Goal: Transaction & Acquisition: Purchase product/service

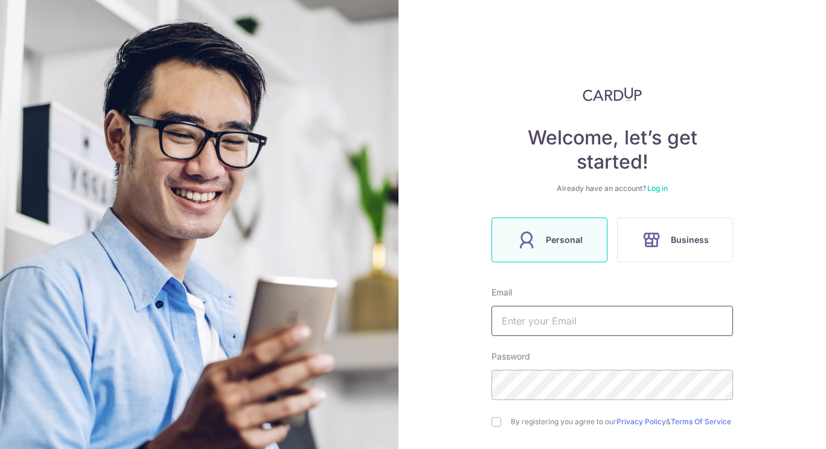
drag, startPoint x: 0, startPoint y: 0, endPoint x: 574, endPoint y: 321, distance: 657.6
click at [572, 321] on input "text" at bounding box center [613, 321] width 242 height 30
type input "[EMAIL_ADDRESS][DOMAIN_NAME]"
click at [492, 420] on input "checkbox" at bounding box center [497, 422] width 10 height 10
checkbox input "true"
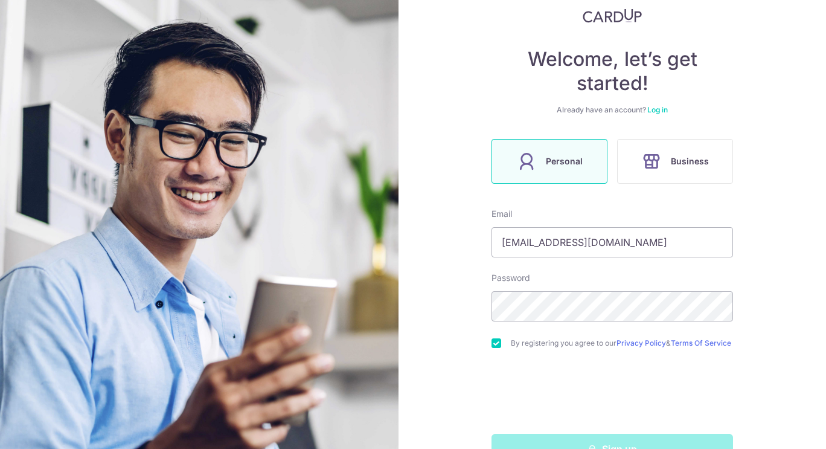
scroll to position [118, 0]
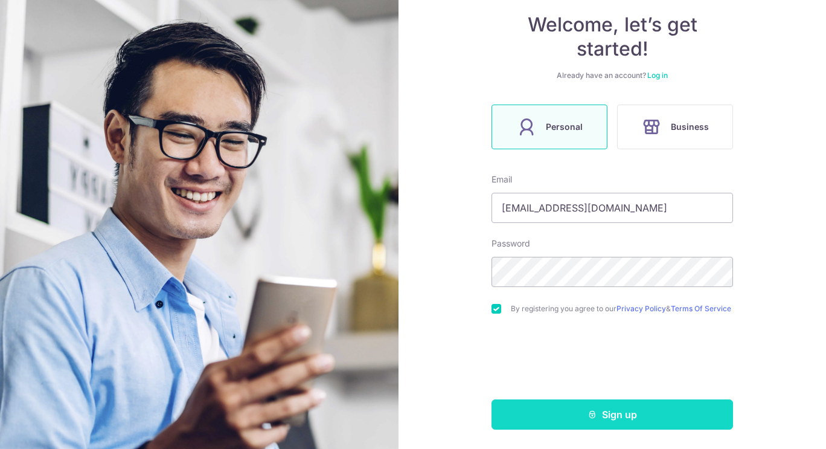
click at [561, 413] on button "Sign up" at bounding box center [613, 414] width 242 height 30
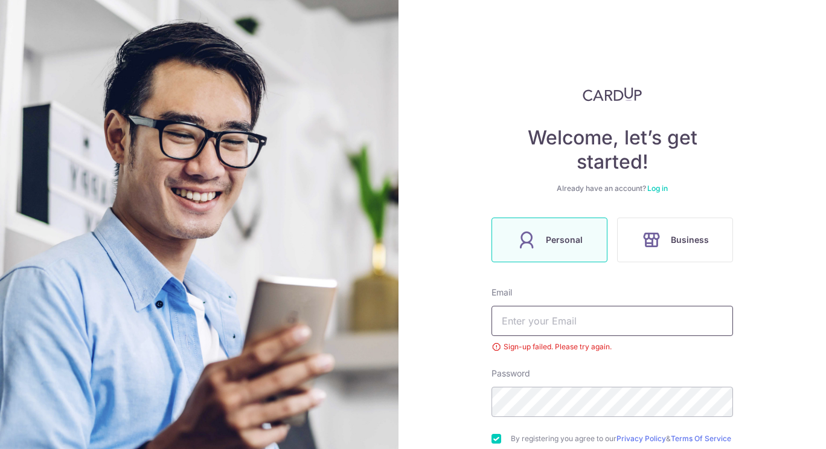
scroll to position [88, 0]
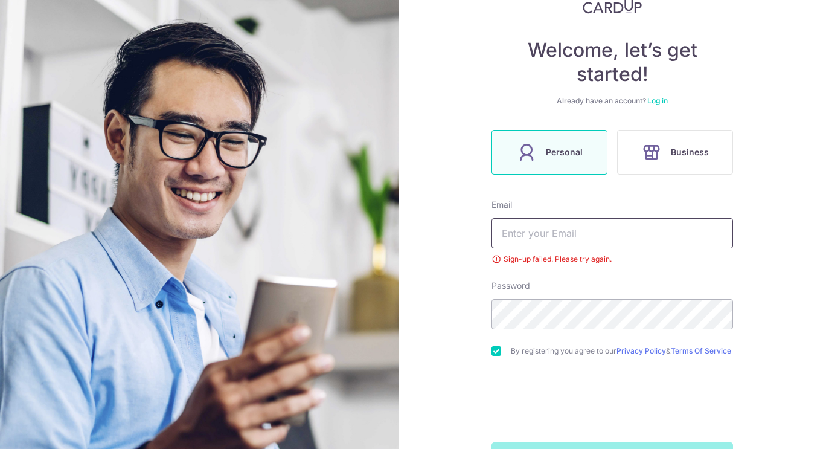
click at [545, 234] on input "text" at bounding box center [613, 233] width 242 height 30
type input "[EMAIL_ADDRESS][DOMAIN_NAME]"
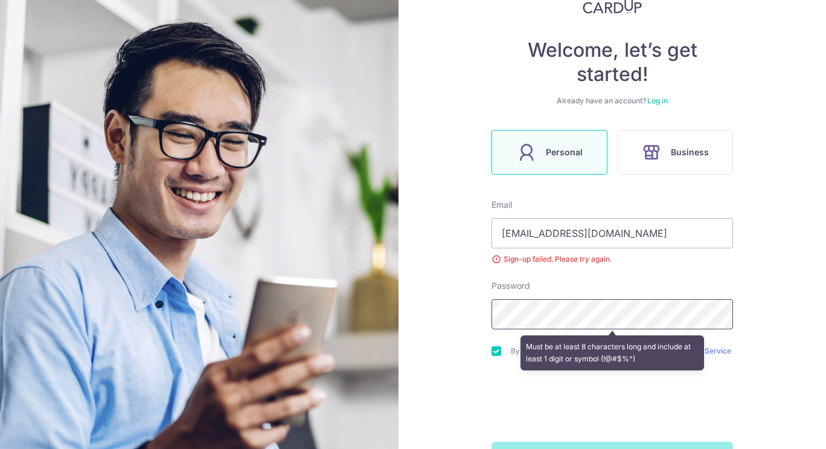
scroll to position [135, 0]
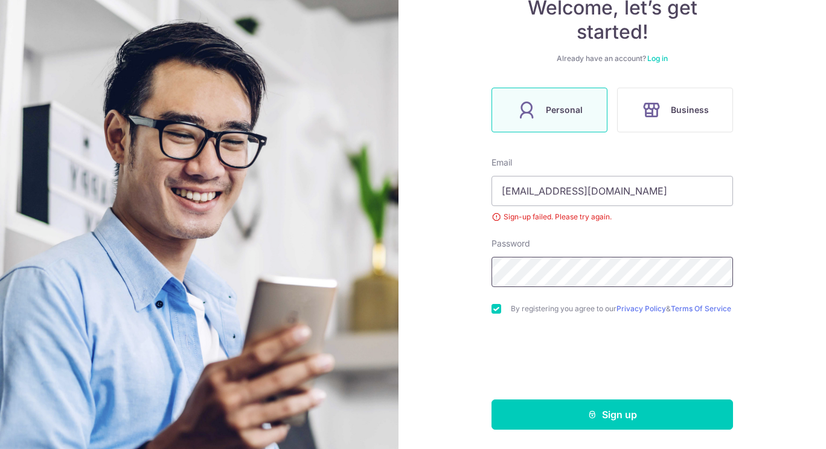
click at [492, 399] on button "Sign up" at bounding box center [613, 414] width 242 height 30
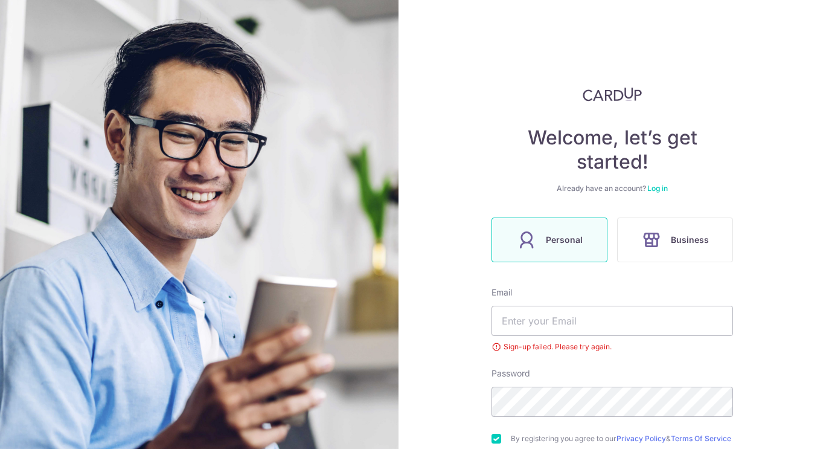
scroll to position [135, 0]
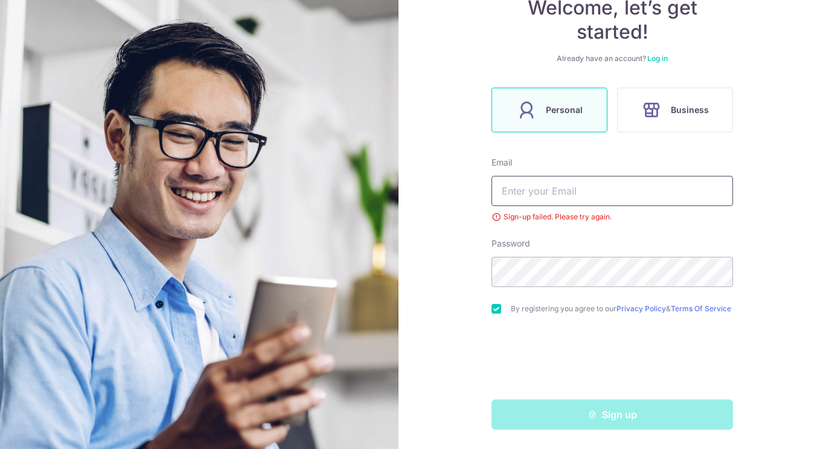
click at [612, 187] on input "text" at bounding box center [613, 191] width 242 height 30
type input "[EMAIL_ADDRESS][DOMAIN_NAME]"
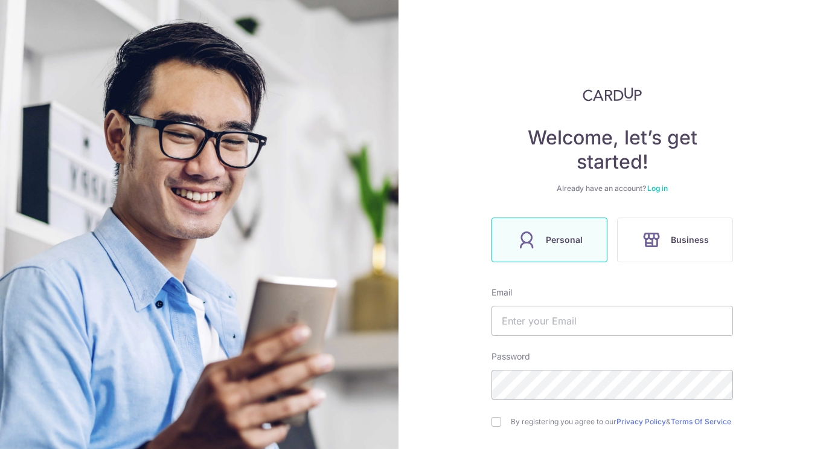
click at [655, 190] on link "Log in" at bounding box center [657, 188] width 21 height 9
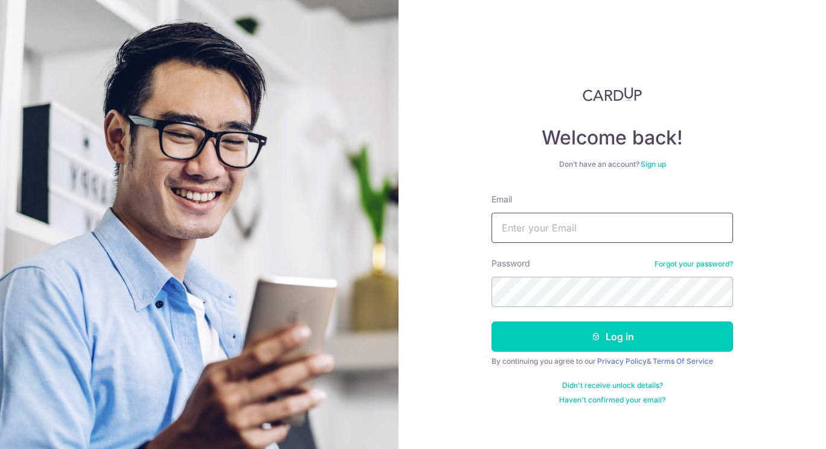
click at [588, 228] on input "Email" at bounding box center [613, 228] width 242 height 30
type input "[EMAIL_ADDRESS][DOMAIN_NAME]"
click at [492, 321] on button "Log in" at bounding box center [613, 336] width 242 height 30
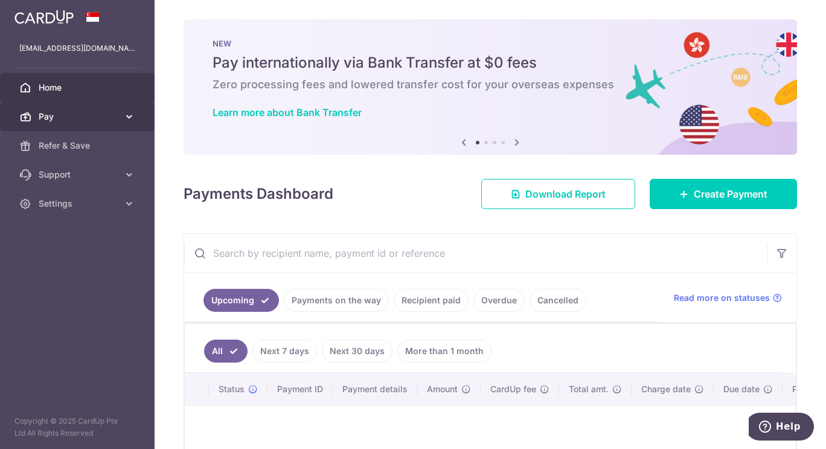
click at [86, 117] on span "Pay" at bounding box center [79, 117] width 80 height 12
click at [95, 114] on span "Pay" at bounding box center [79, 117] width 80 height 12
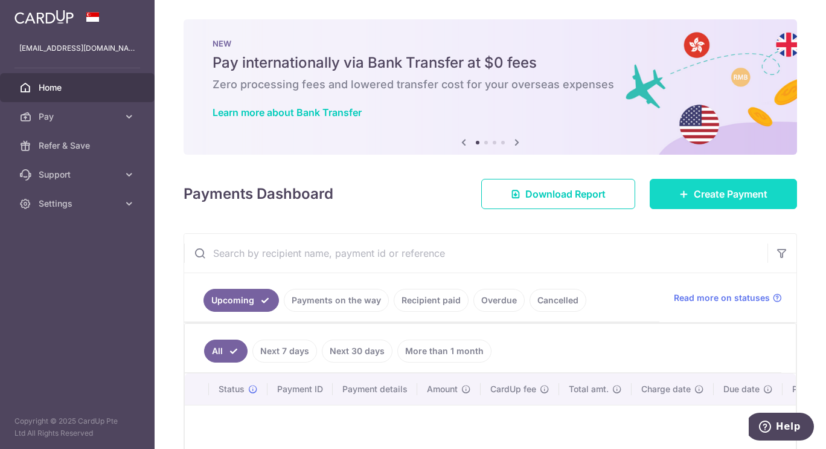
click at [682, 192] on link "Create Payment" at bounding box center [723, 194] width 147 height 30
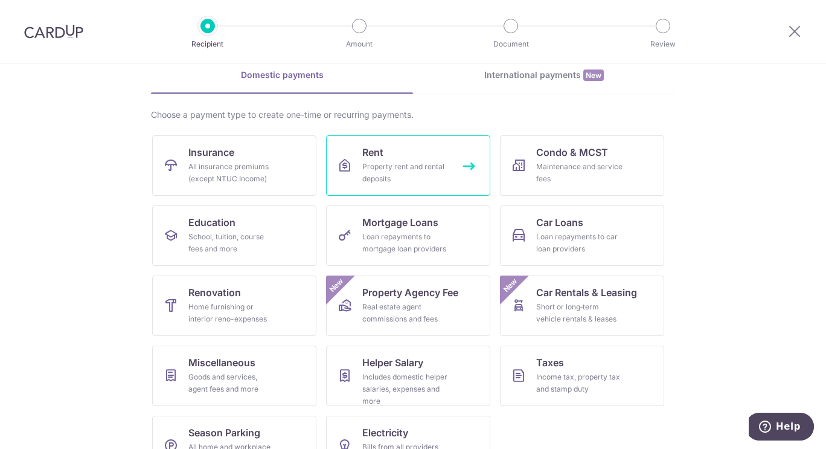
scroll to position [92, 0]
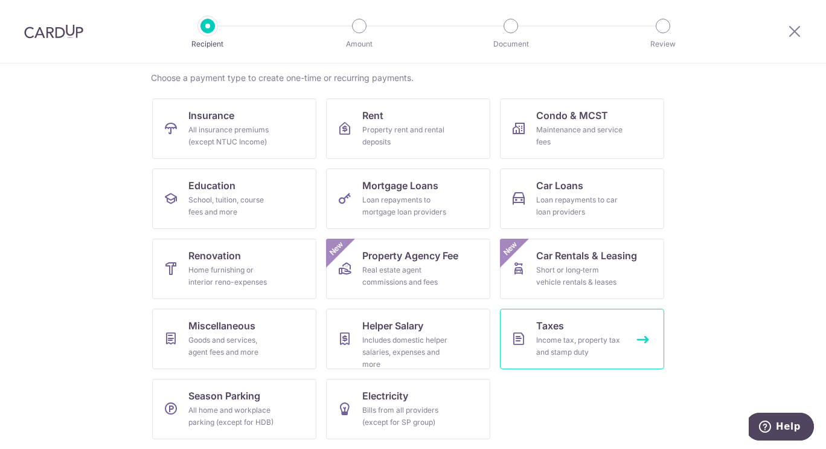
click at [591, 345] on div "Income tax, property tax and stamp duty" at bounding box center [579, 346] width 87 height 24
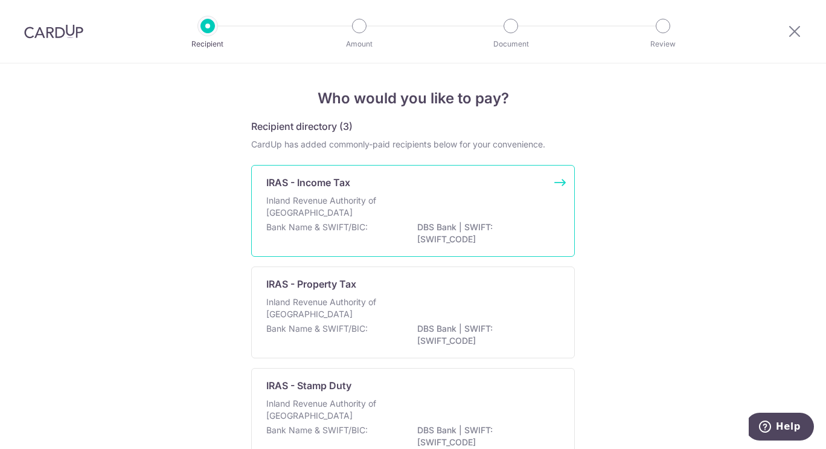
click at [487, 208] on div "Inland Revenue Authority of [GEOGRAPHIC_DATA]" at bounding box center [413, 207] width 294 height 27
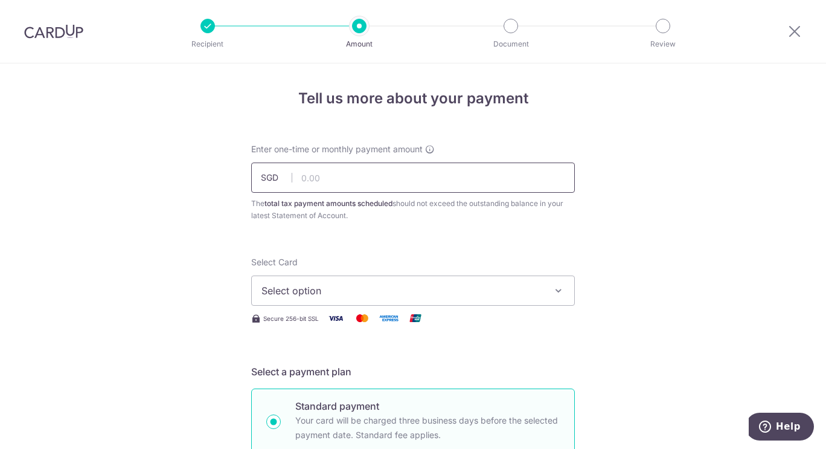
click at [323, 181] on input "text" at bounding box center [413, 177] width 324 height 30
type input "556.00"
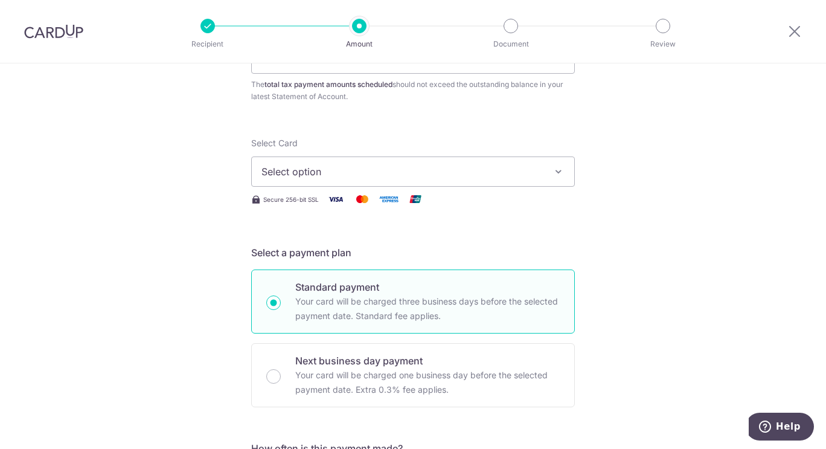
scroll to position [121, 0]
click at [462, 187] on div "Select Card Select option Add credit card Your Cards **** 4110 **** 1000 **** 1…" at bounding box center [413, 169] width 324 height 69
click at [468, 179] on button "Select option" at bounding box center [413, 170] width 324 height 30
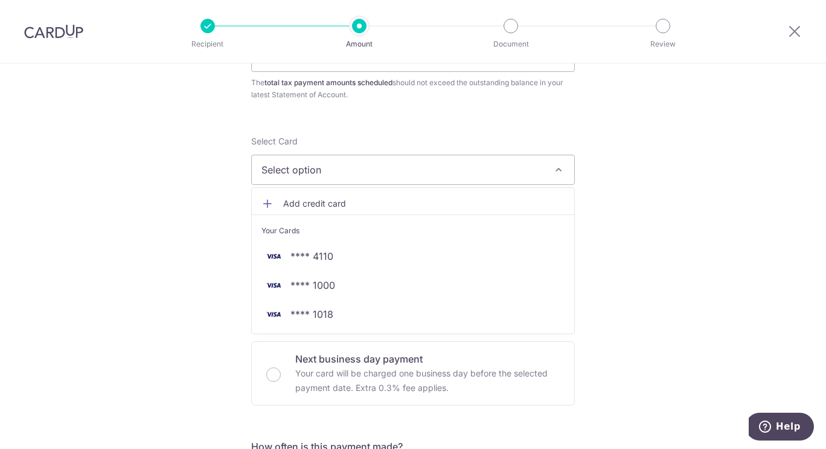
click at [323, 207] on span "Add credit card" at bounding box center [423, 203] width 281 height 12
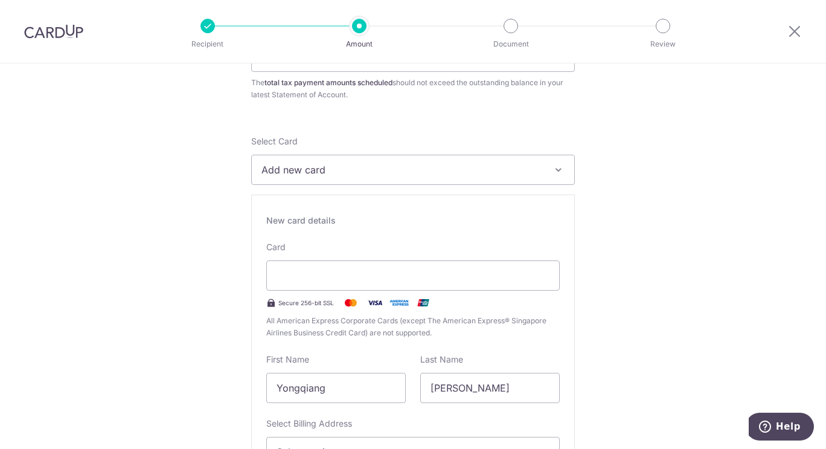
click at [375, 177] on button "Add new card" at bounding box center [413, 170] width 324 height 30
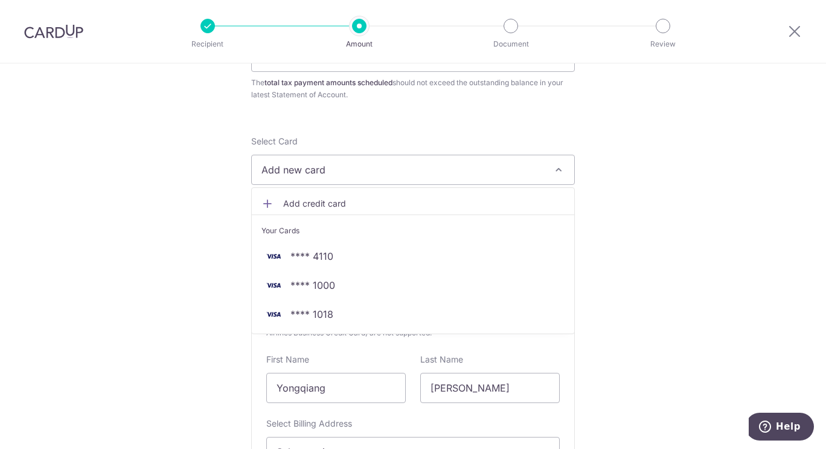
click at [371, 204] on span "Add credit card" at bounding box center [423, 203] width 281 height 12
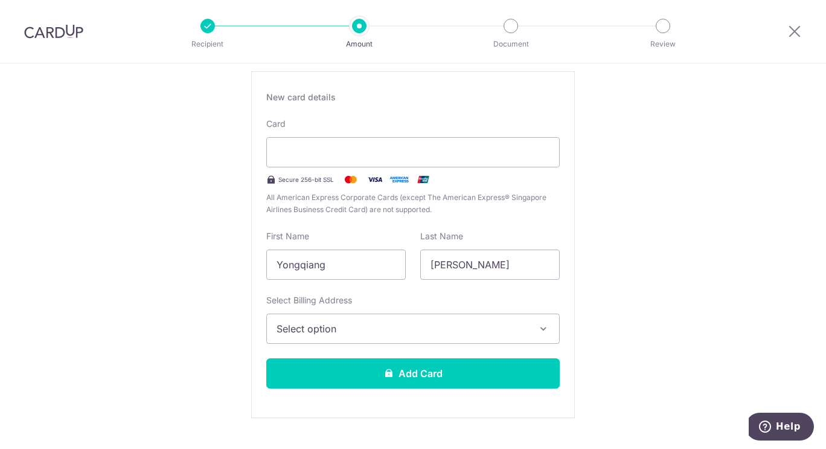
scroll to position [302, 0]
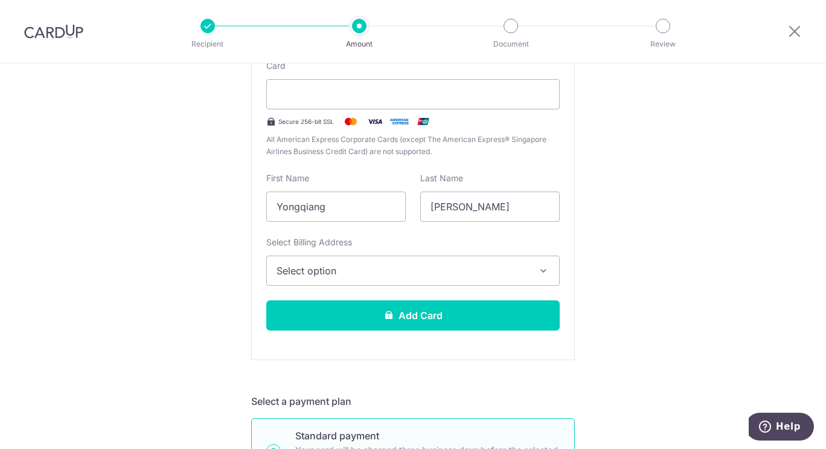
click at [369, 275] on span "Select option" at bounding box center [402, 270] width 251 height 14
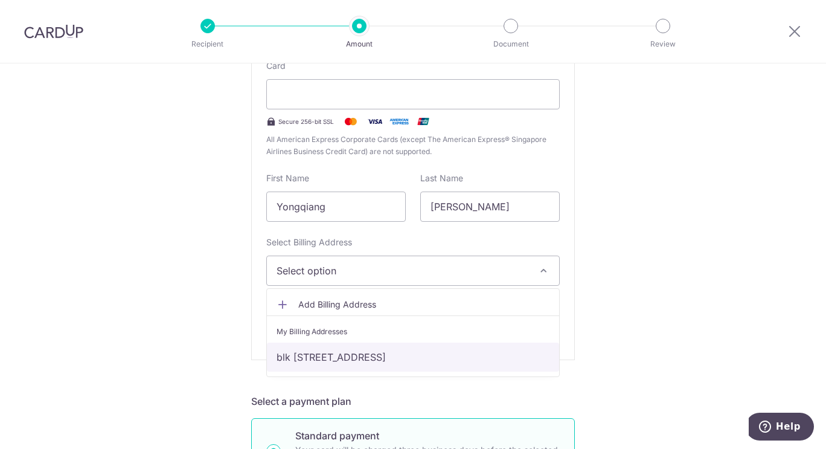
click at [328, 352] on link "blk 348d yishun ave 11, #11-611, singapore, Singapore-764348" at bounding box center [413, 356] width 292 height 29
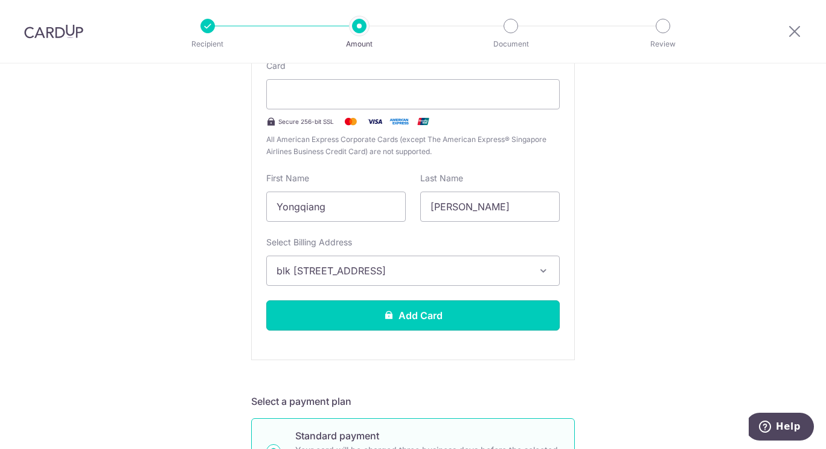
click at [361, 319] on button "Add Card" at bounding box center [413, 315] width 294 height 30
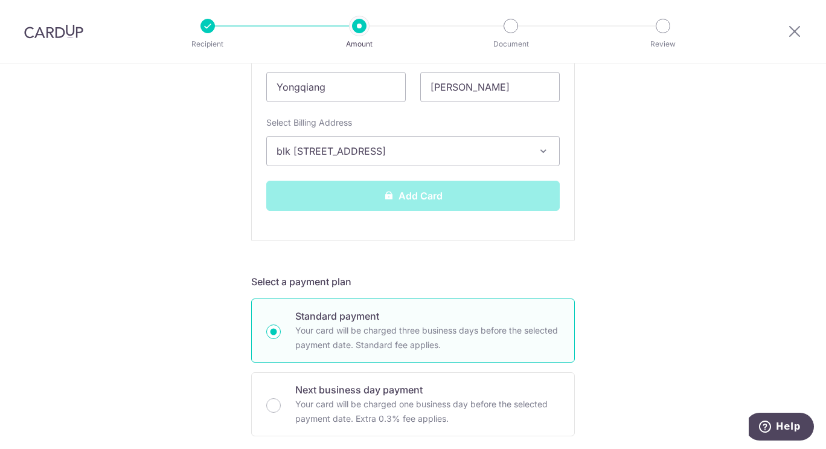
scroll to position [423, 0]
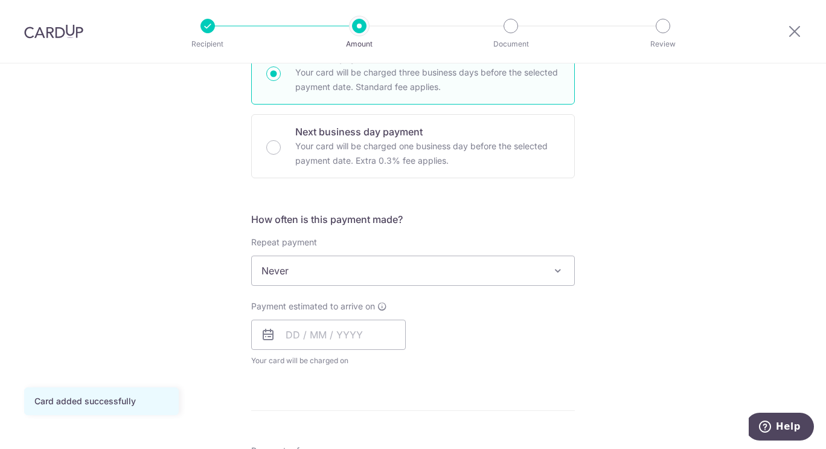
scroll to position [362, 0]
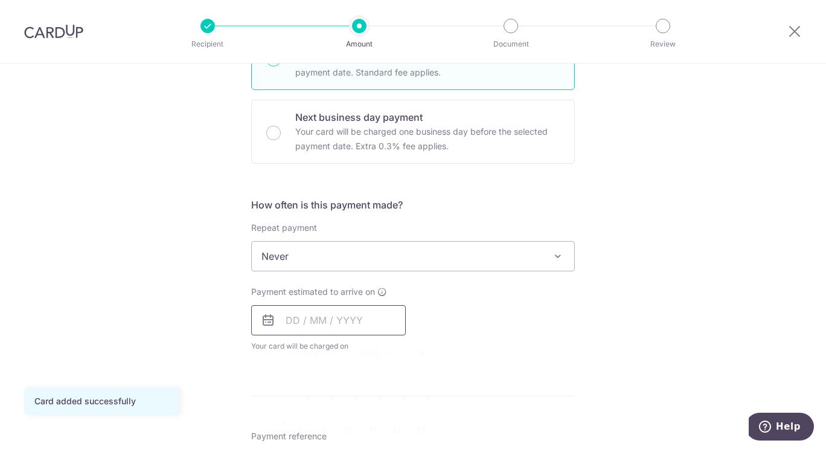
click at [286, 319] on input "text" at bounding box center [328, 320] width 155 height 30
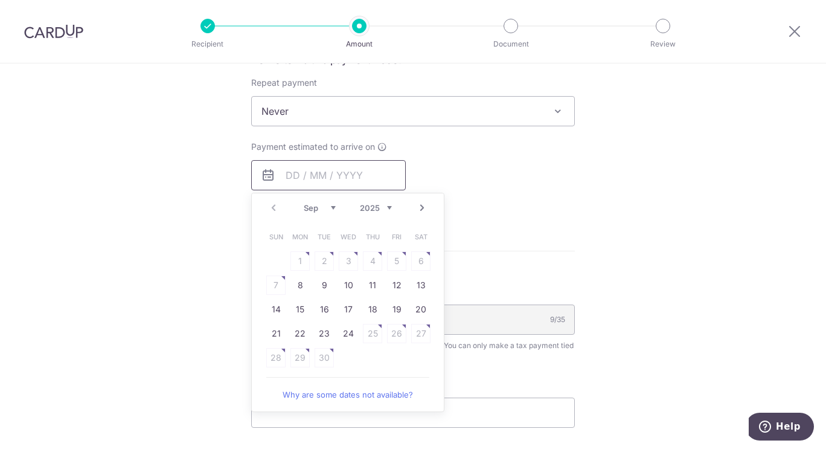
scroll to position [604, 0]
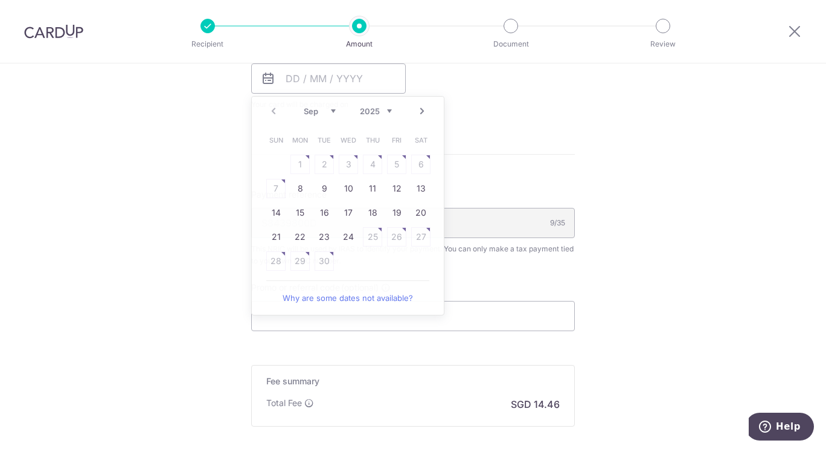
click at [130, 208] on div "Tell us more about your payment Enter one-time or monthly payment amount SGD 55…" at bounding box center [413, 20] width 826 height 1122
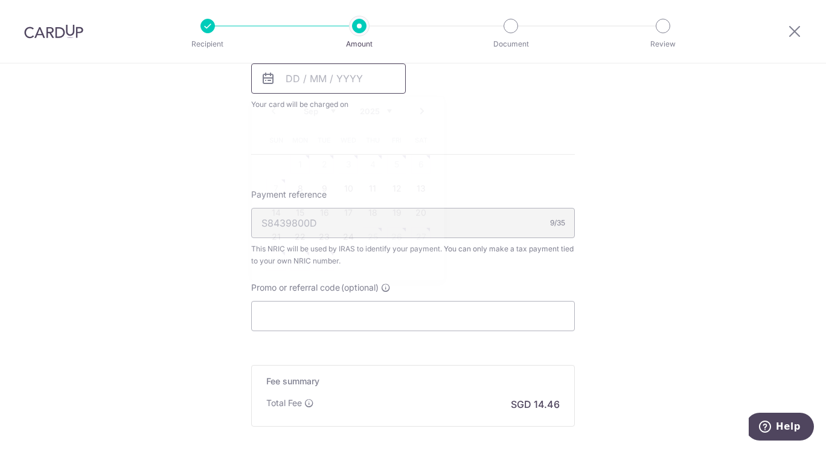
click at [331, 83] on input "text" at bounding box center [328, 78] width 155 height 30
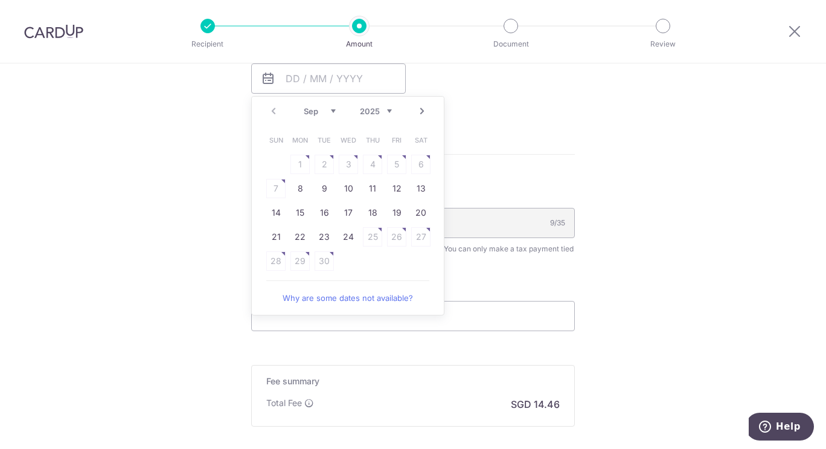
click at [294, 166] on table "Sun Mon Tue Wed Thu Fri Sat 1 2 3 4 5 6 7 8 9 10 11 12 13 14 15 16 17 18 19 20 …" at bounding box center [348, 200] width 169 height 145
click at [269, 187] on table "Sun Mon Tue Wed Thu Fri Sat 1 2 3 4 5 6 7 8 9 10 11 12 13 14 15 16 17 18 19 20 …" at bounding box center [348, 200] width 169 height 145
click at [270, 187] on table "Sun Mon Tue Wed Thu Fri Sat 1 2 3 4 5 6 7 8 9 10 11 12 13 14 15 16 17 18 19 20 …" at bounding box center [348, 200] width 169 height 145
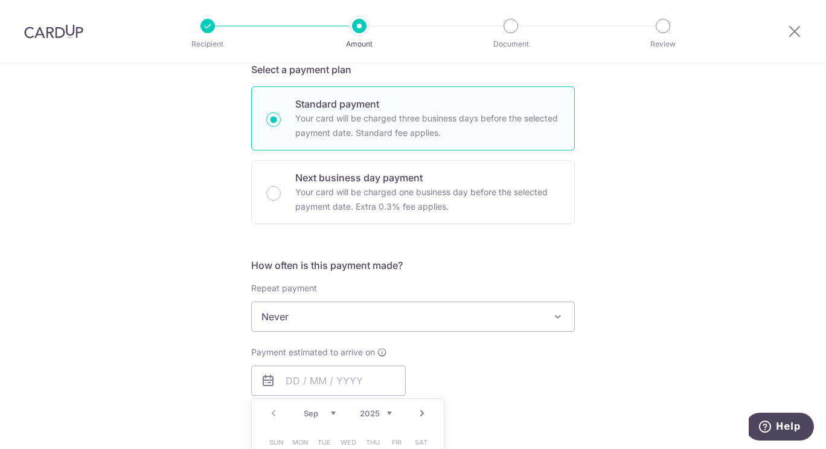
scroll to position [0, 0]
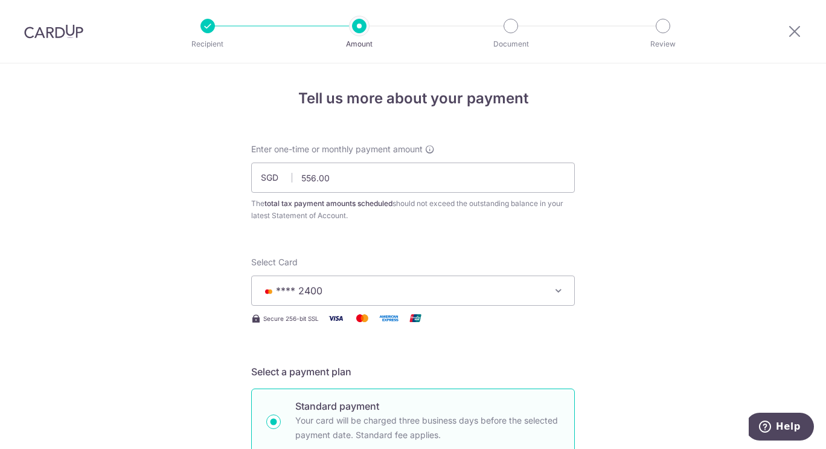
drag, startPoint x: 794, startPoint y: 33, endPoint x: 475, endPoint y: 57, distance: 319.2
click at [794, 33] on icon at bounding box center [795, 31] width 14 height 15
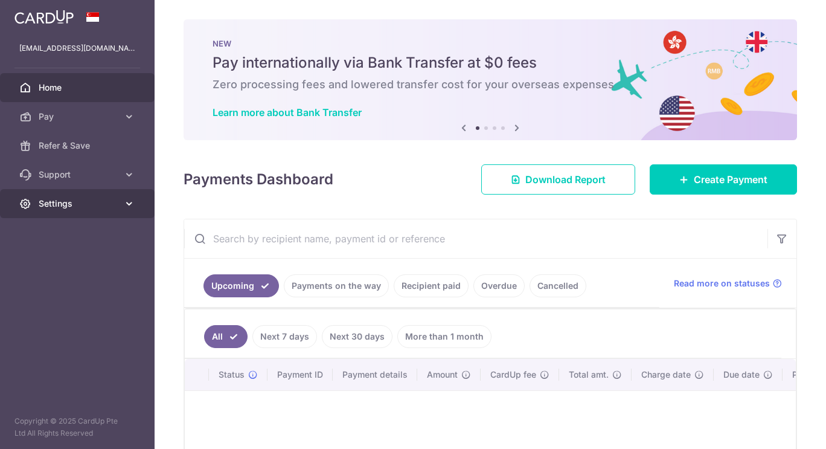
click at [101, 203] on span "Settings" at bounding box center [79, 203] width 80 height 12
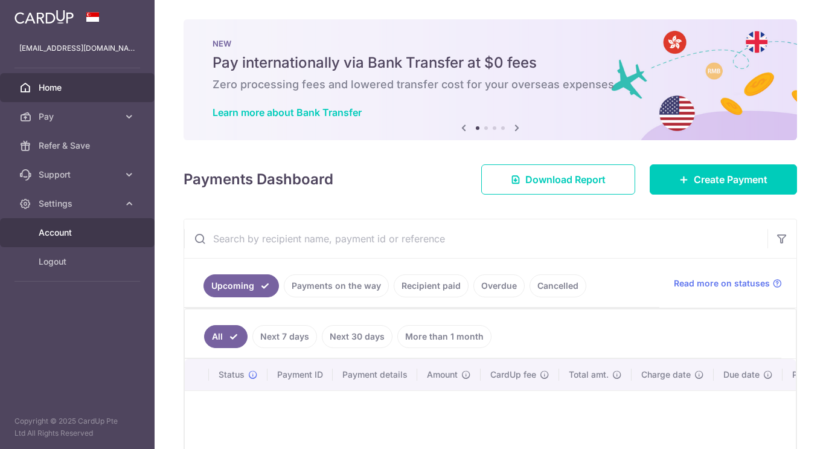
click at [96, 224] on link "Account" at bounding box center [77, 232] width 155 height 29
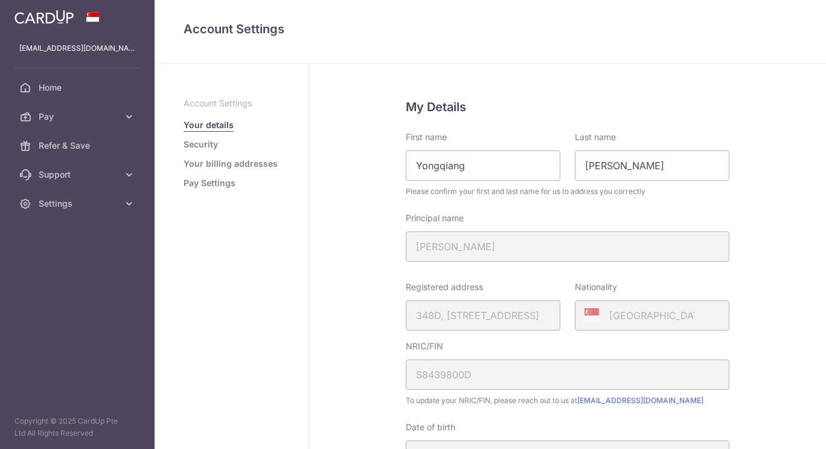
click at [219, 188] on link "Pay Settings" at bounding box center [210, 183] width 52 height 12
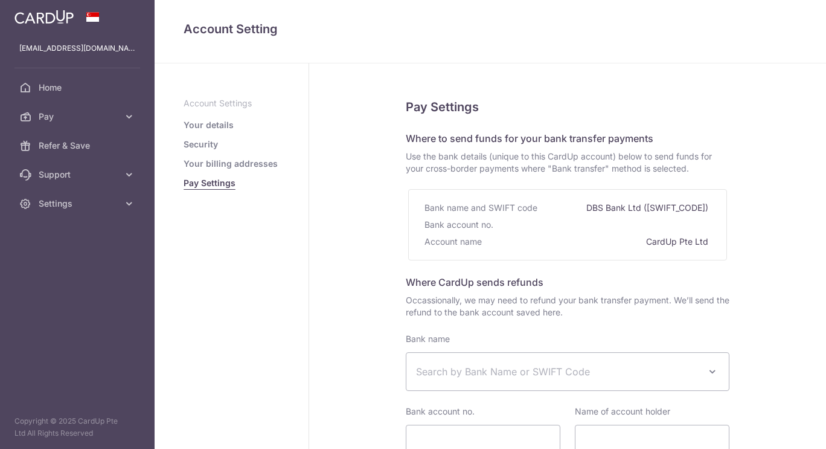
select select
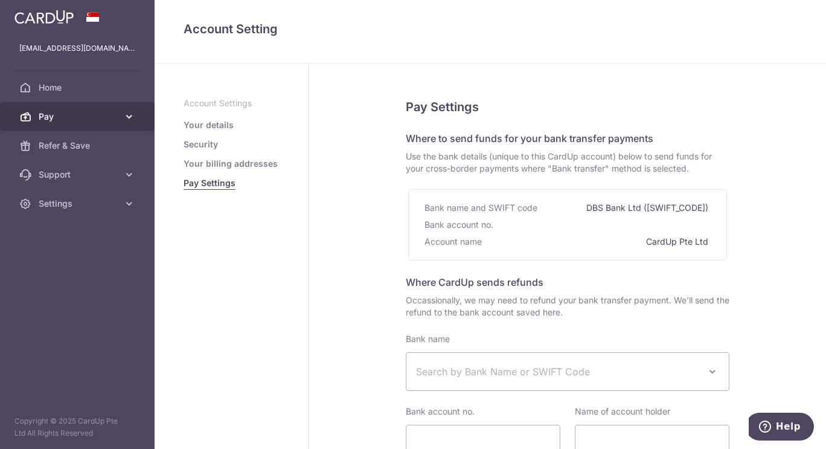
click at [124, 115] on icon at bounding box center [129, 117] width 12 height 12
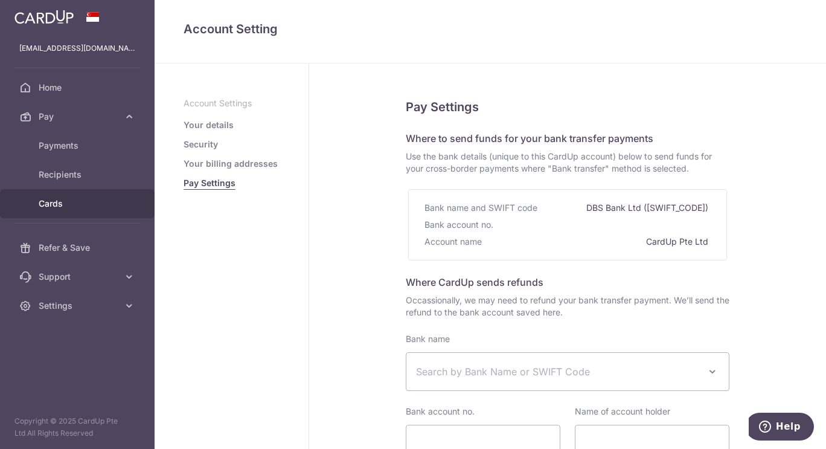
click at [60, 199] on span "Cards" at bounding box center [79, 203] width 80 height 12
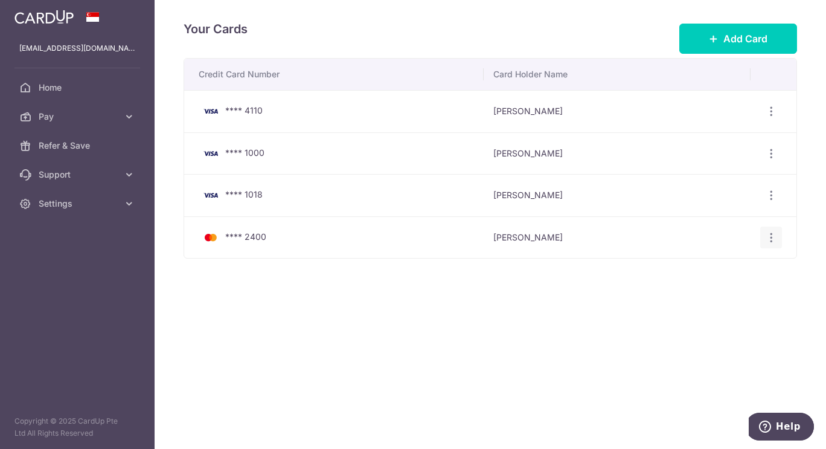
click at [774, 236] on icon "button" at bounding box center [771, 237] width 13 height 13
click at [703, 300] on span "Delete" at bounding box center [731, 299] width 82 height 14
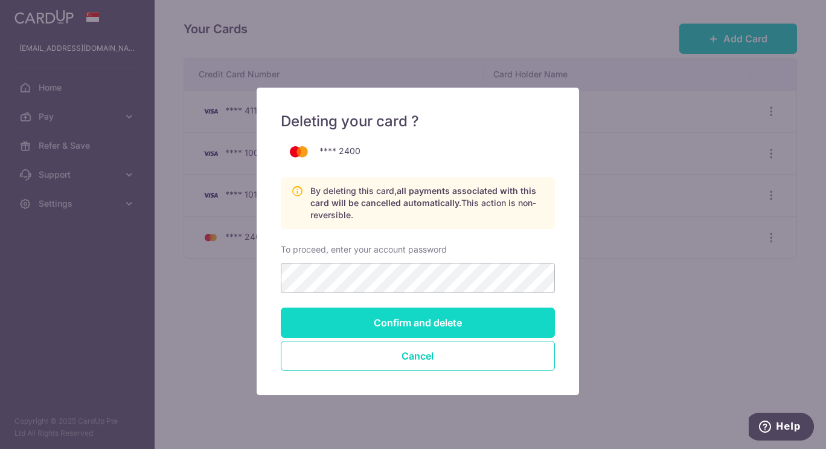
click at [460, 320] on input "Confirm and delete" at bounding box center [418, 322] width 274 height 30
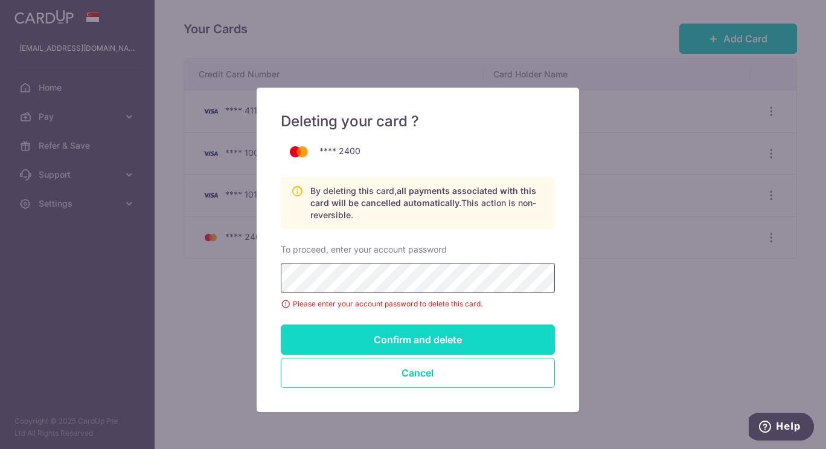
click at [281, 324] on input "Confirm and delete" at bounding box center [418, 339] width 274 height 30
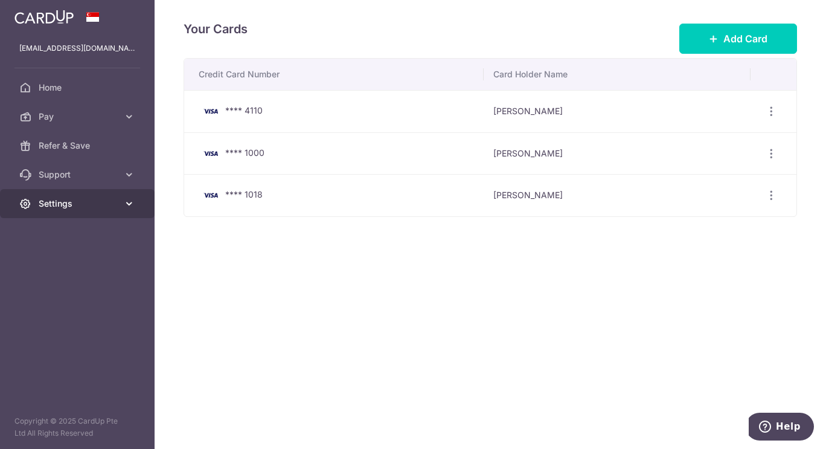
click at [95, 202] on span "Settings" at bounding box center [79, 203] width 80 height 12
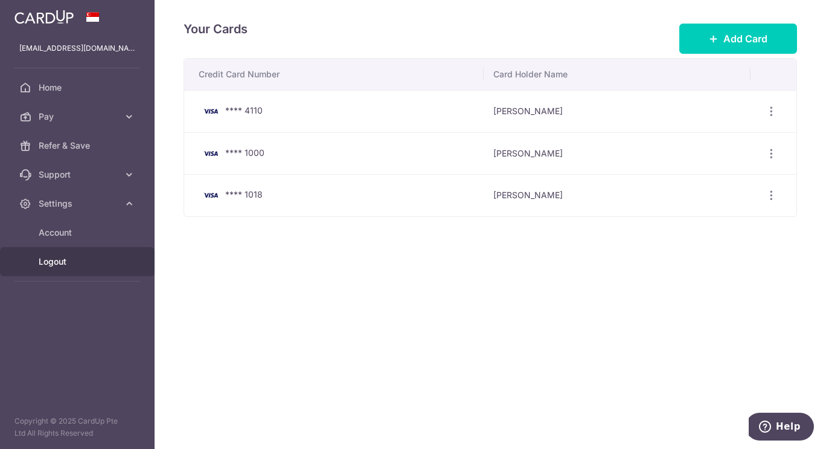
click at [72, 270] on link "Logout" at bounding box center [77, 261] width 155 height 29
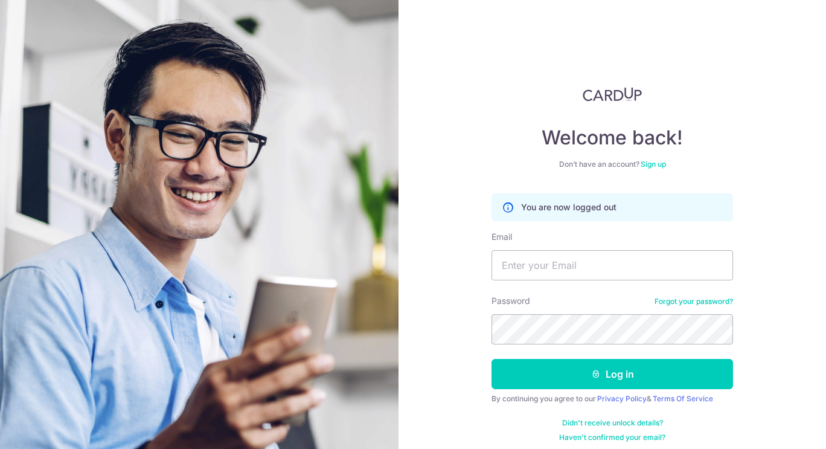
drag, startPoint x: 470, startPoint y: 130, endPoint x: 437, endPoint y: 124, distance: 33.8
click at [469, 130] on div "Welcome back! Don’t have an account? Sign up You are now logged out Email Passw…" at bounding box center [613, 224] width 428 height 449
